Goal: Information Seeking & Learning: Learn about a topic

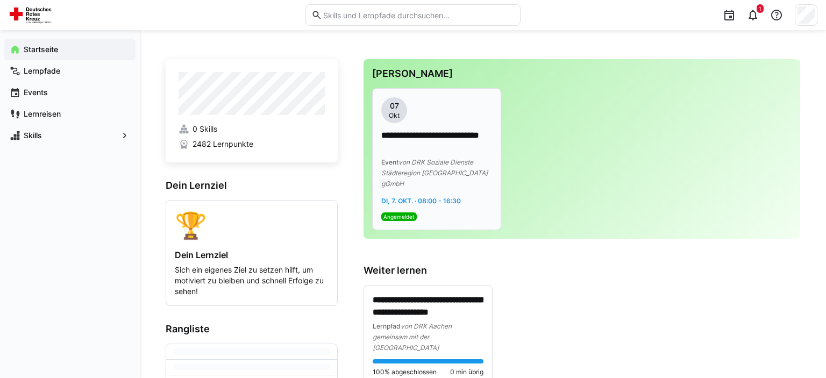
click at [453, 171] on span "von DRK Soziale Dienste Städteregion [GEOGRAPHIC_DATA] gGmbH" at bounding box center [435, 173] width 107 height 30
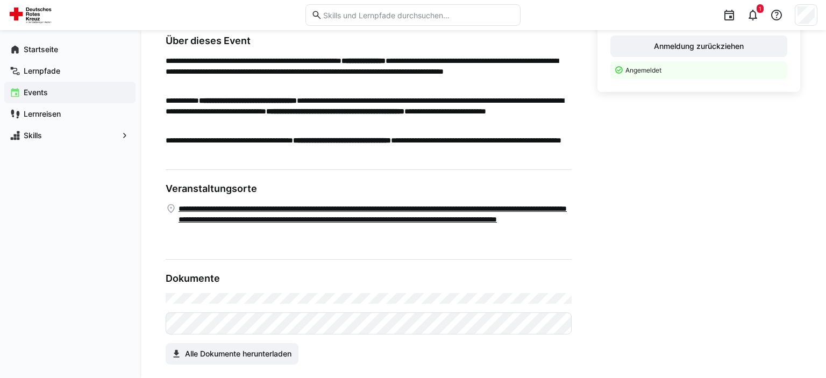
scroll to position [352, 0]
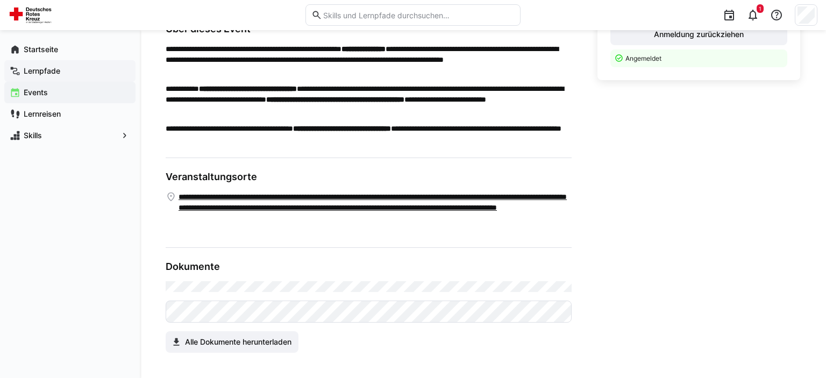
click at [73, 73] on span "Lernpfade" at bounding box center [76, 71] width 108 height 11
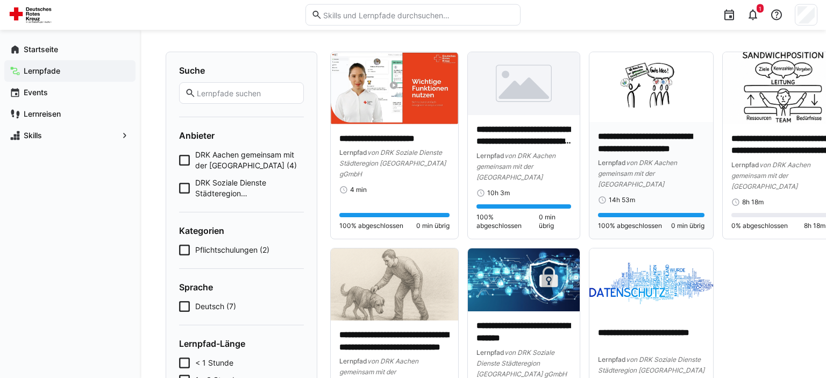
scroll to position [114, 0]
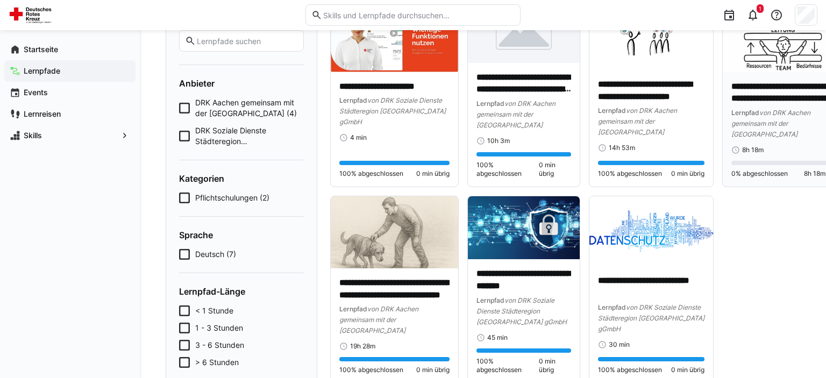
click at [760, 68] on img at bounding box center [787, 36] width 128 height 72
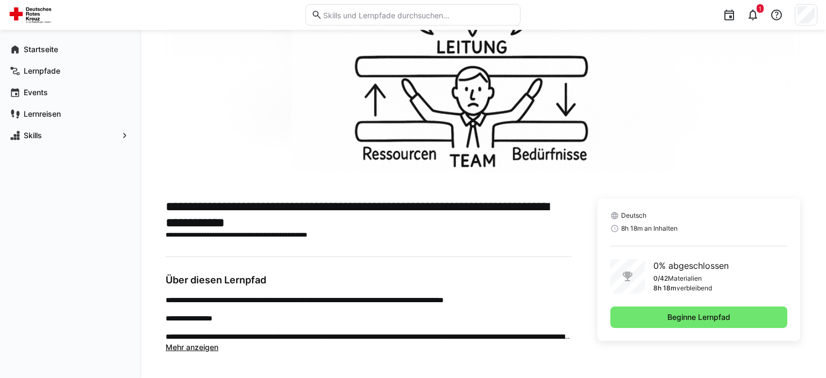
scroll to position [99, 0]
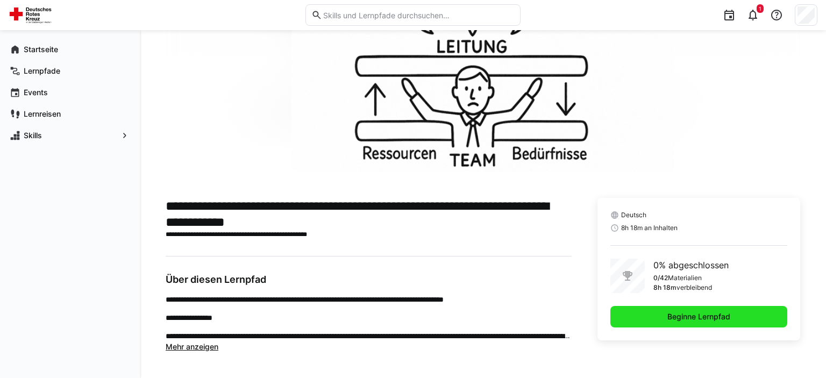
click at [698, 320] on span "Beginne Lernpfad" at bounding box center [699, 317] width 66 height 11
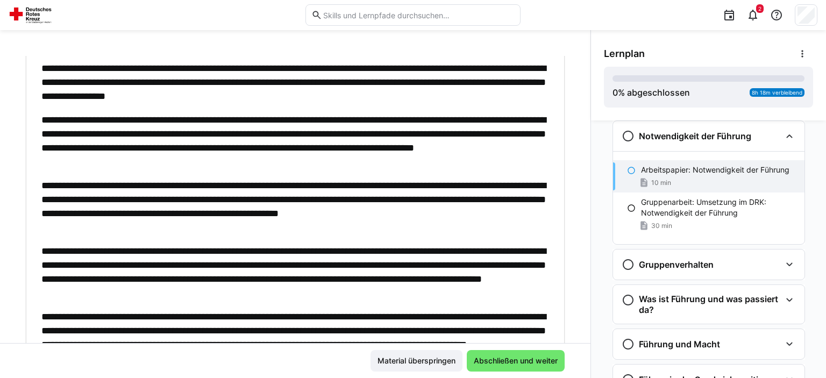
scroll to position [450, 0]
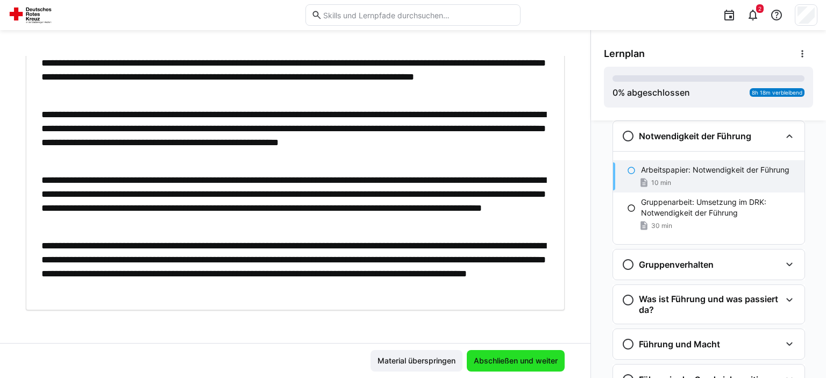
click at [535, 369] on span "Abschließen und weiter" at bounding box center [516, 361] width 98 height 22
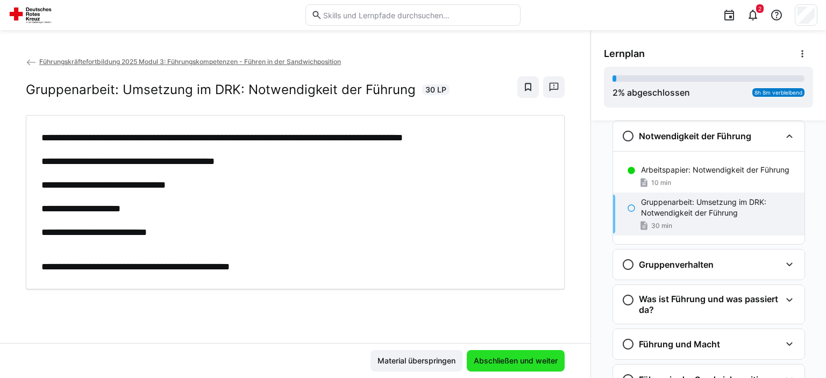
click at [526, 359] on span "Abschließen und weiter" at bounding box center [515, 361] width 87 height 11
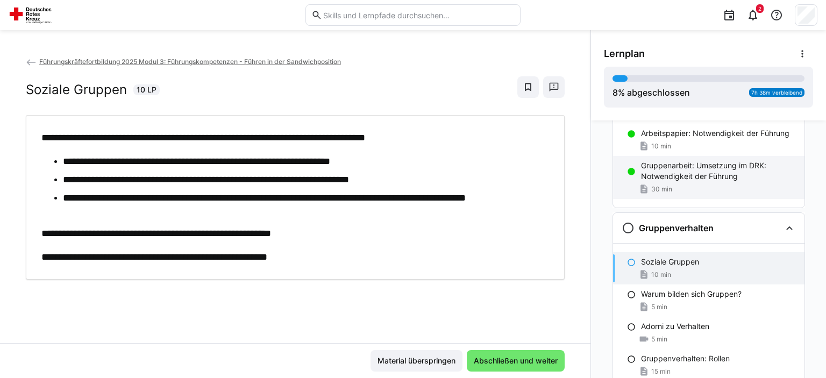
scroll to position [108, 0]
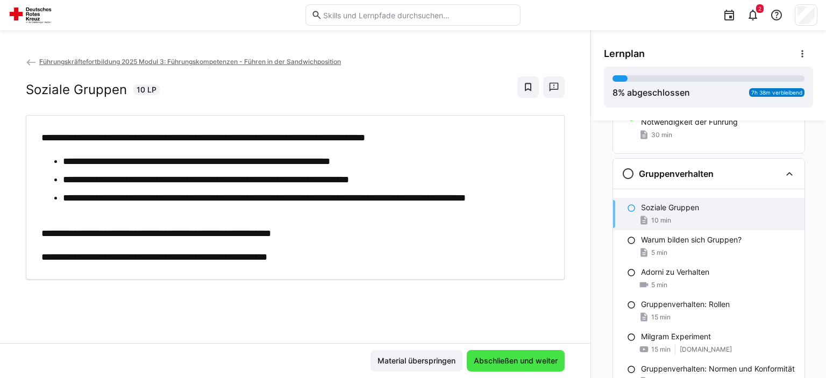
click at [543, 358] on span "Abschließen und weiter" at bounding box center [515, 361] width 87 height 11
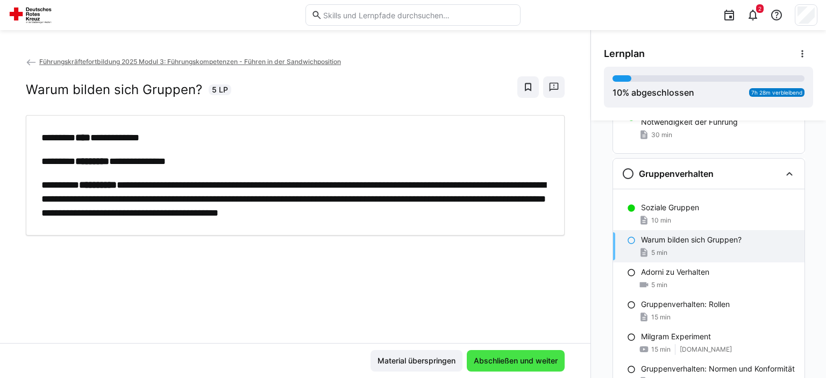
click at [543, 358] on span "Abschließen und weiter" at bounding box center [515, 361] width 87 height 11
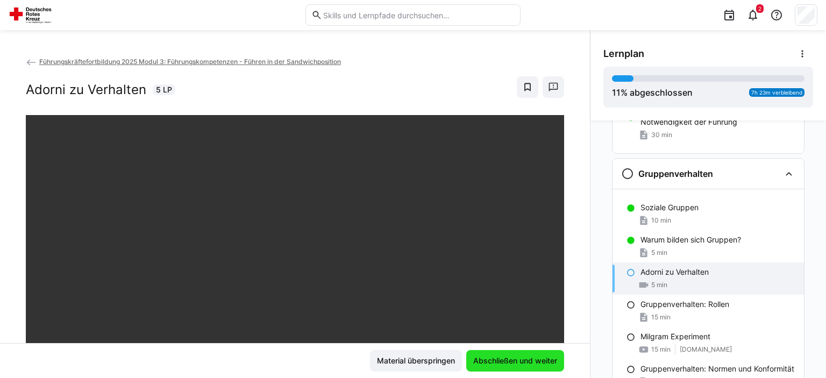
click at [528, 357] on span "Abschließen und weiter" at bounding box center [515, 361] width 87 height 11
